Goal: Task Accomplishment & Management: Manage account settings

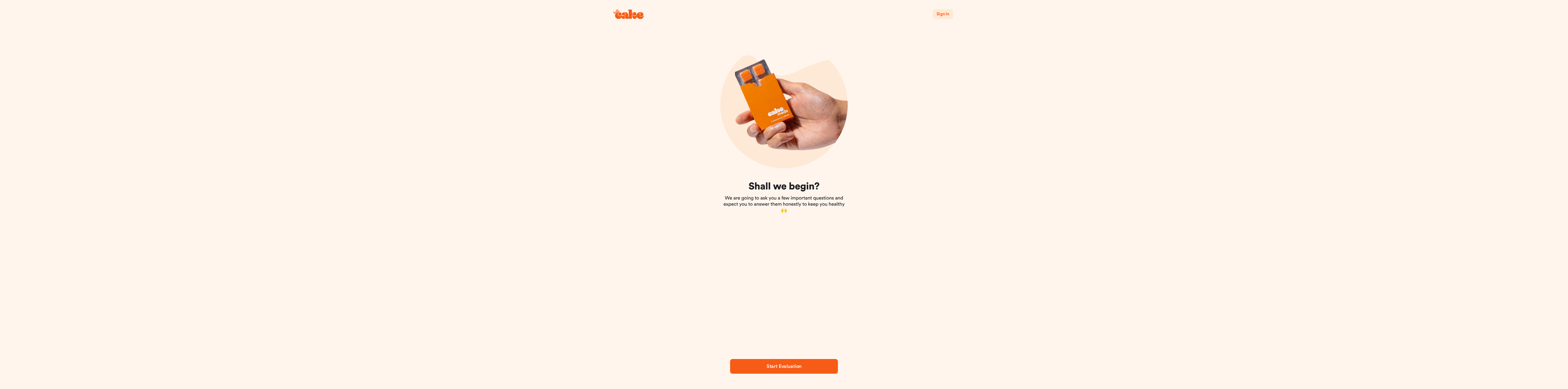
click at [949, 12] on span "Sign In" at bounding box center [943, 14] width 13 height 4
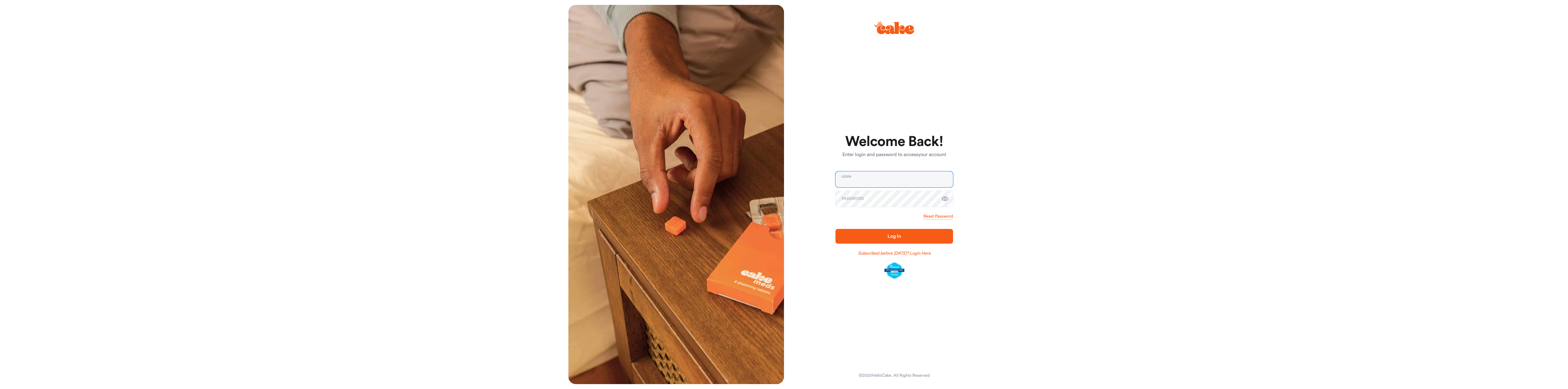
type input "**********"
click at [901, 240] on span "Log In" at bounding box center [894, 236] width 98 height 7
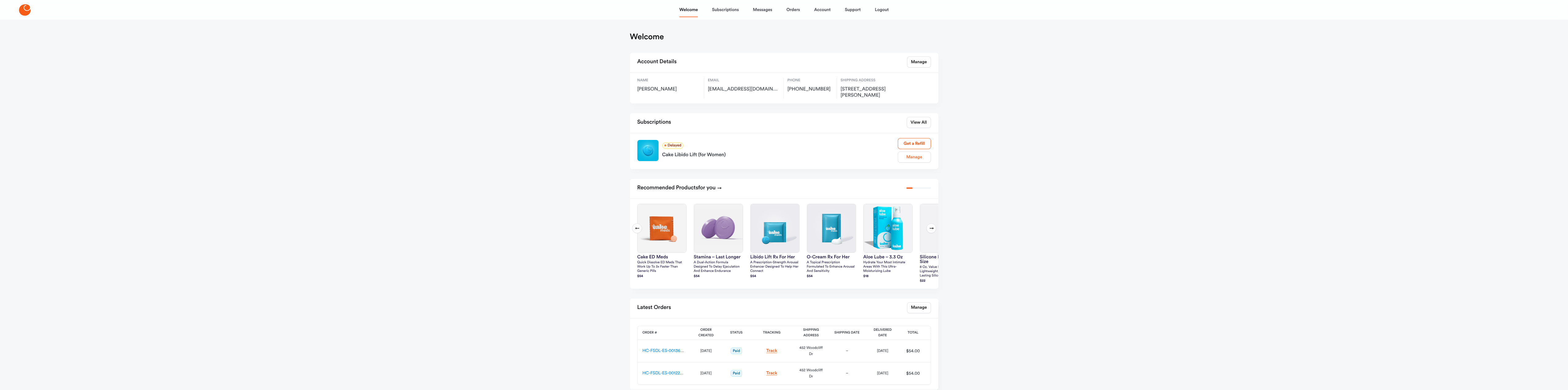
click at [921, 156] on link "Manage" at bounding box center [915, 157] width 33 height 11
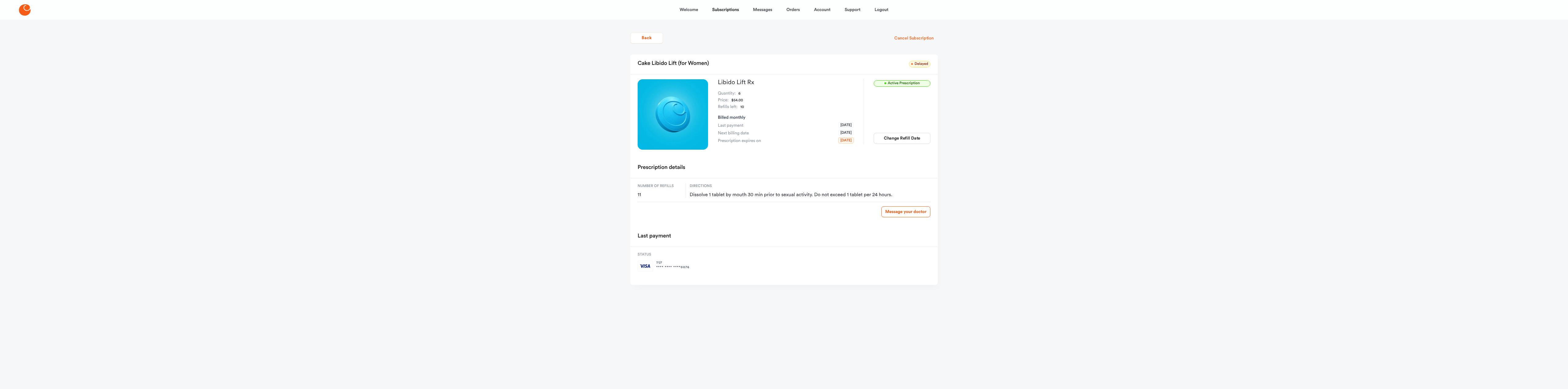
click at [922, 36] on button "Cancel Subscription" at bounding box center [914, 38] width 47 height 11
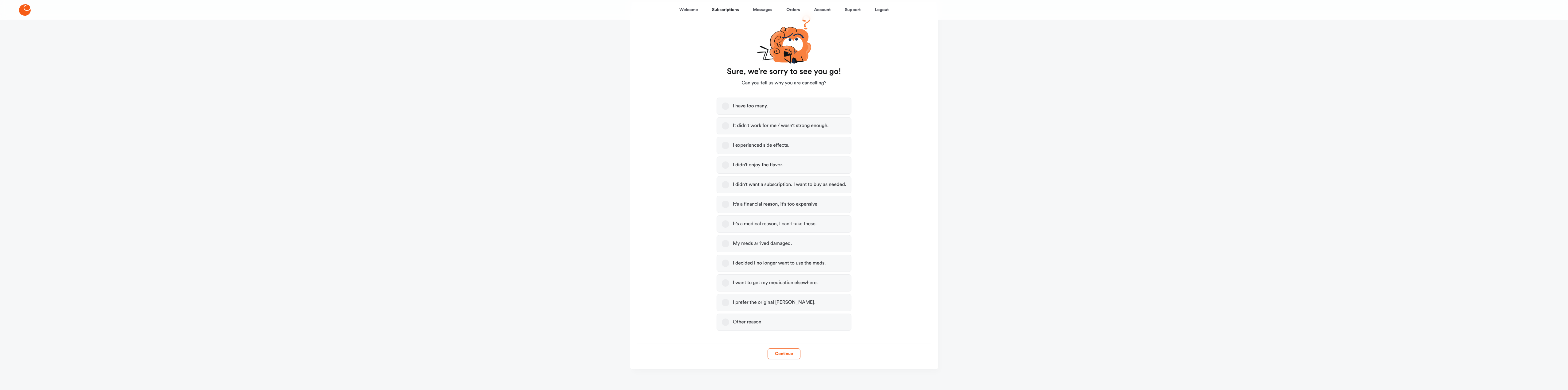
scroll to position [55, 0]
click at [724, 180] on button "I didn't want a subscription. I want to buy as needed." at bounding box center [725, 181] width 7 height 7
click at [778, 350] on button "Continue" at bounding box center [784, 350] width 33 height 11
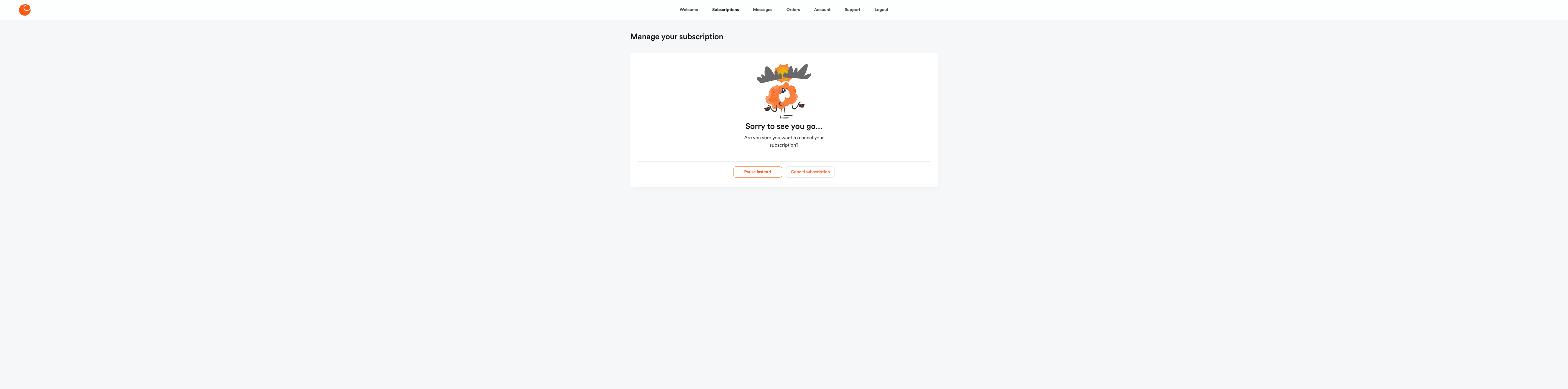
click at [813, 174] on button "Cancel subscription" at bounding box center [810, 172] width 49 height 11
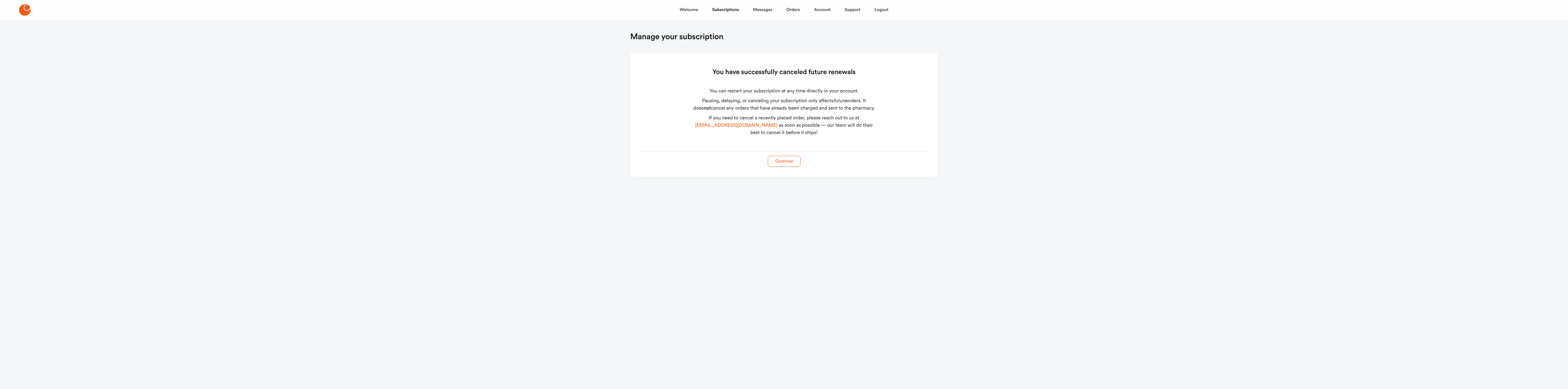
click at [788, 163] on button "Continue" at bounding box center [784, 161] width 33 height 11
